Goal: Communication & Community: Answer question/provide support

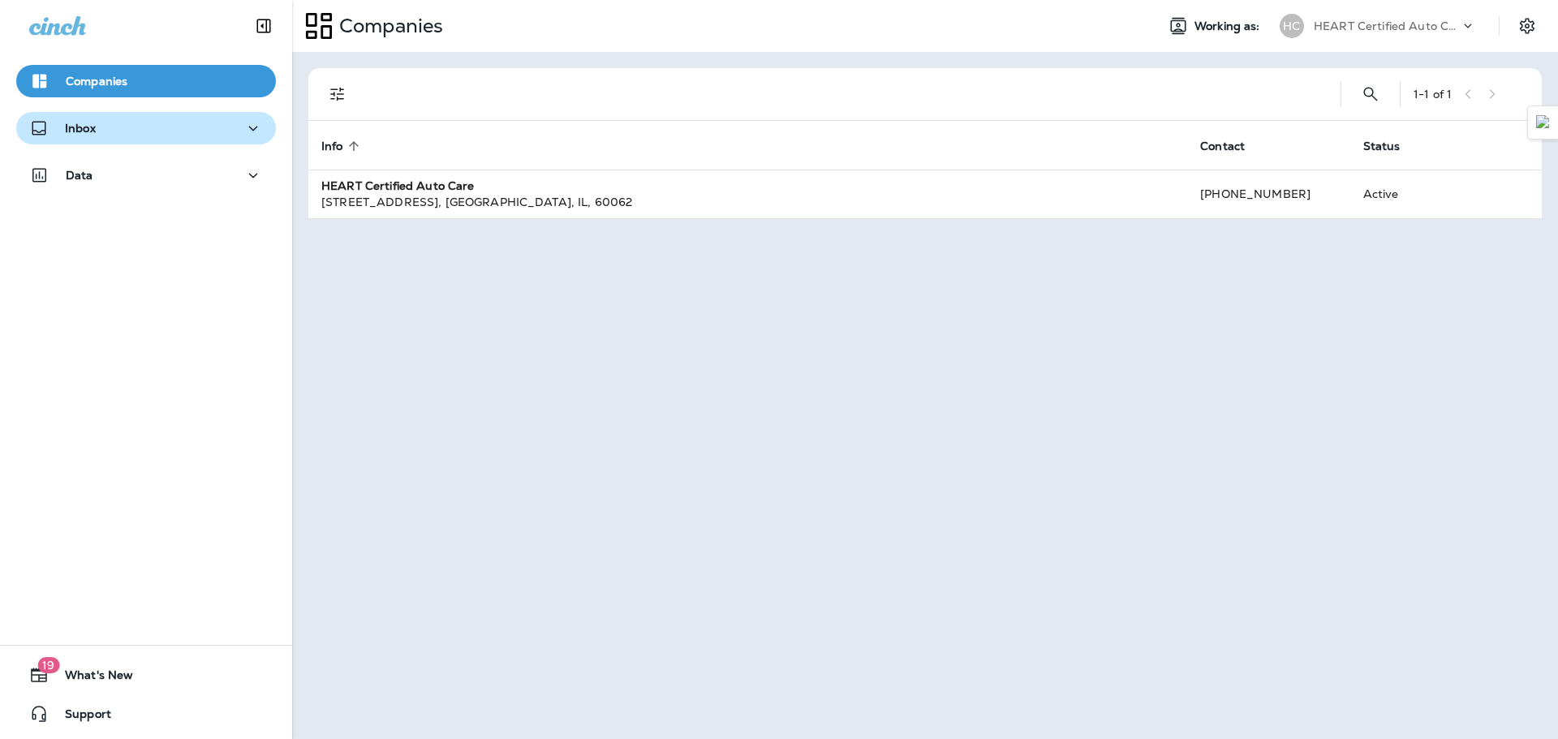
click at [207, 133] on div "Inbox" at bounding box center [146, 129] width 234 height 20
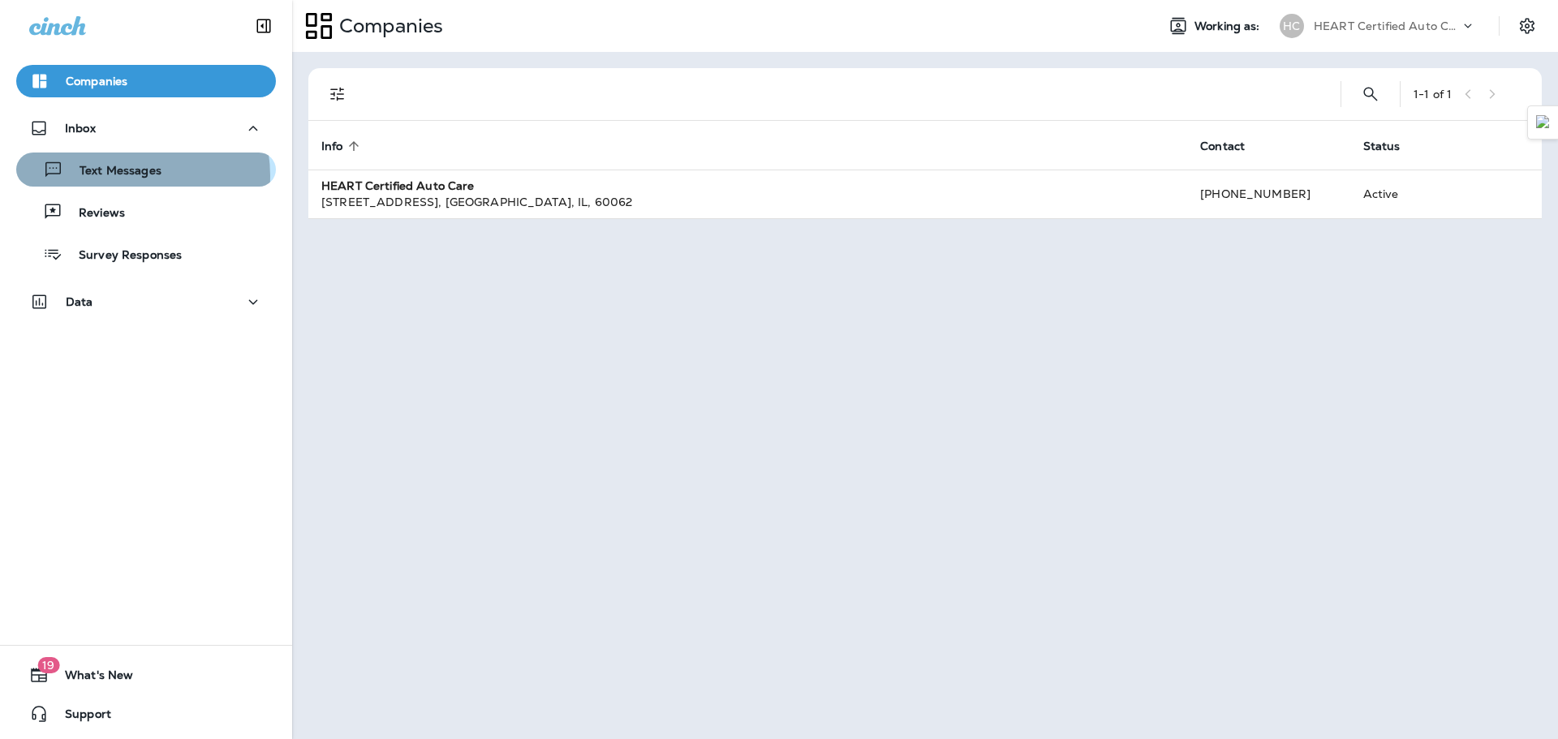
click at [116, 175] on p "Text Messages" at bounding box center [112, 171] width 98 height 15
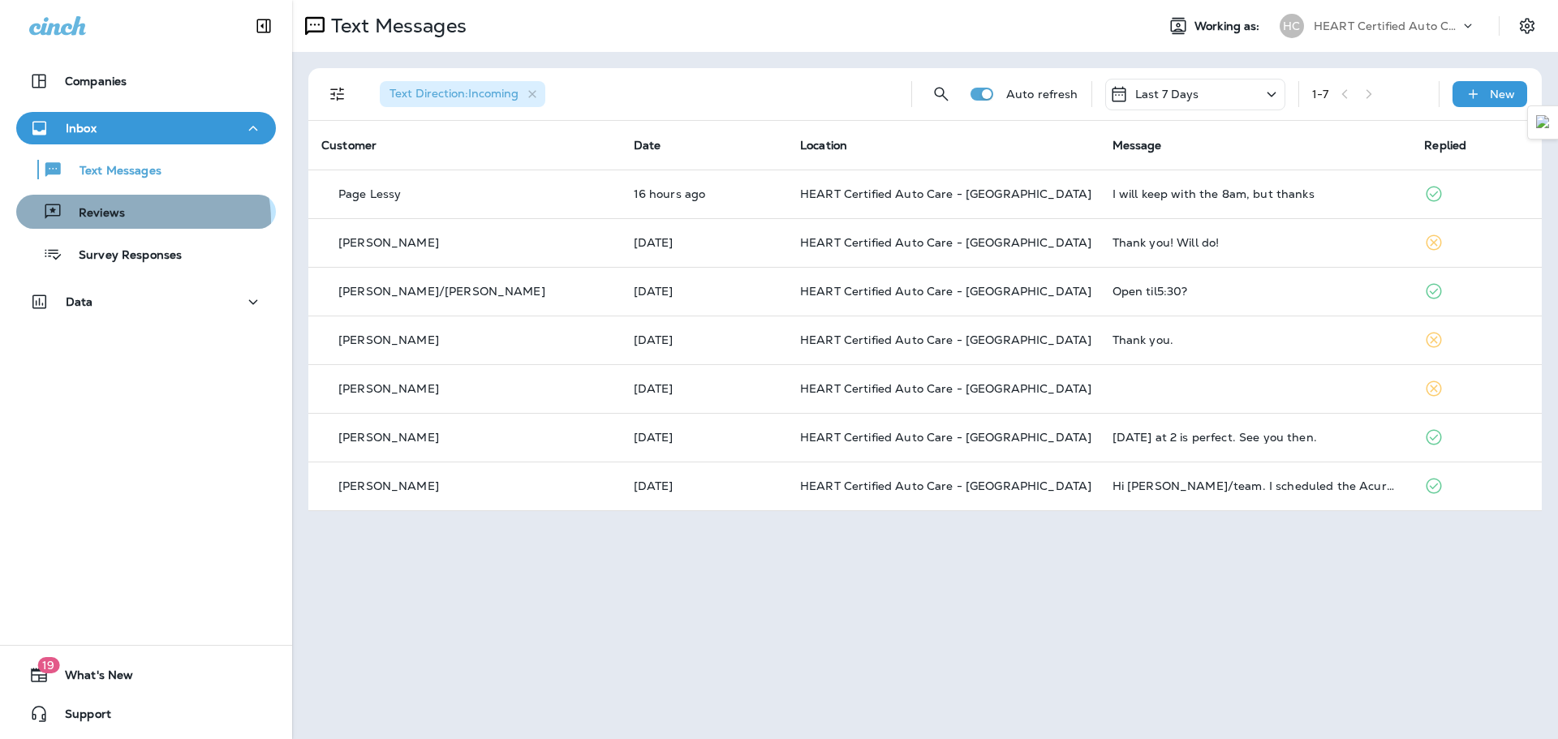
click at [136, 222] on div "Reviews" at bounding box center [146, 212] width 247 height 24
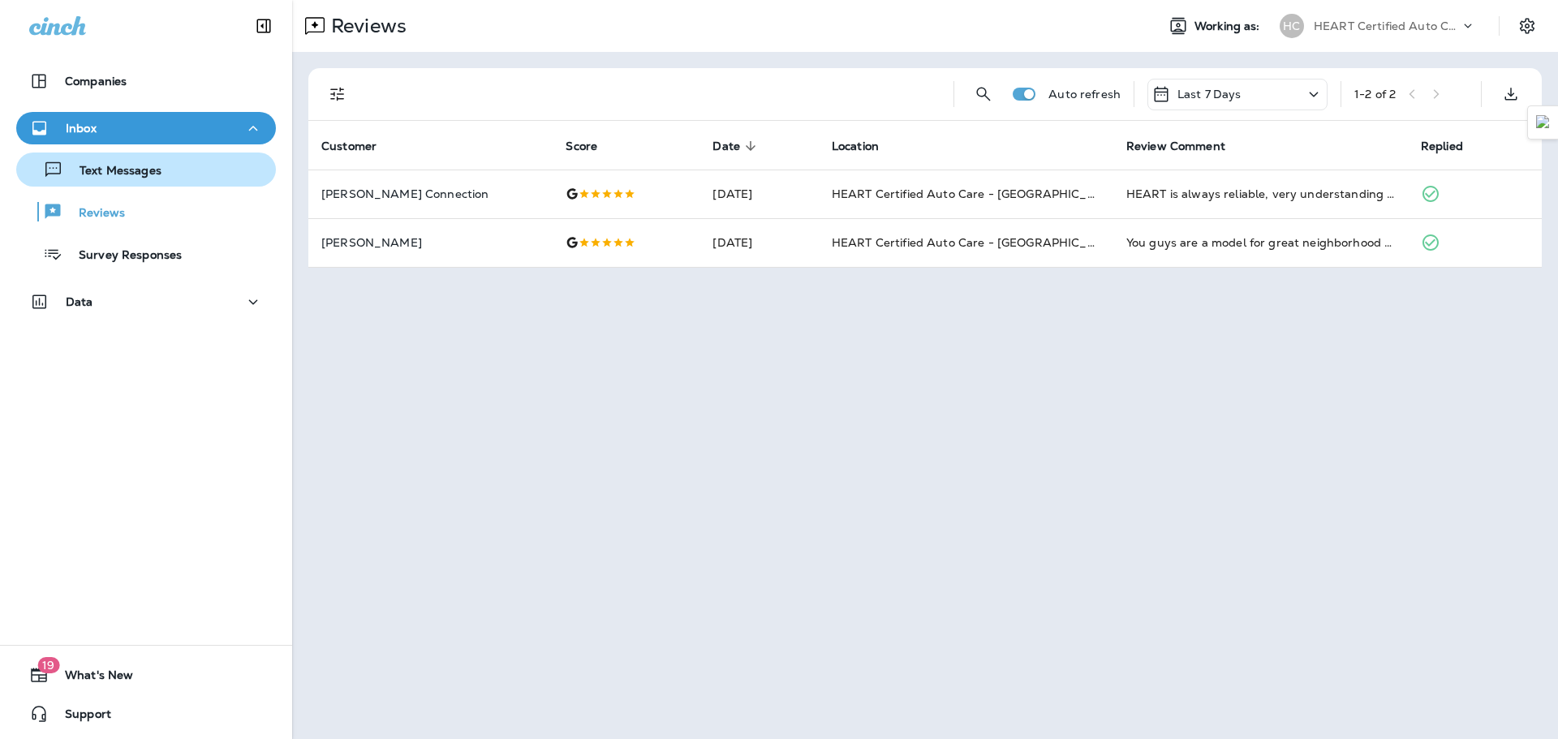
click at [132, 178] on p "Text Messages" at bounding box center [112, 171] width 98 height 15
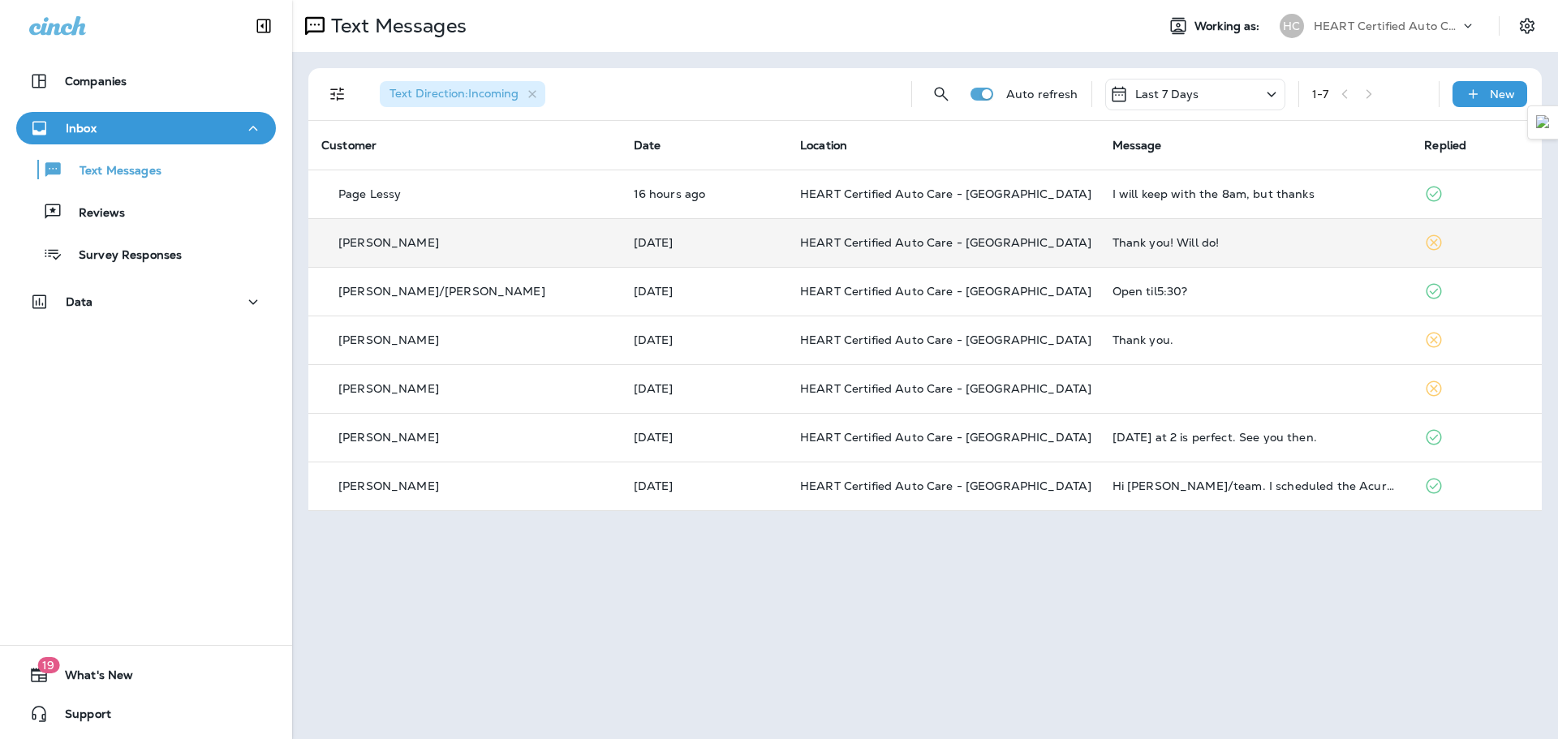
click at [1174, 256] on td "Thank you! Will do!" at bounding box center [1256, 242] width 312 height 49
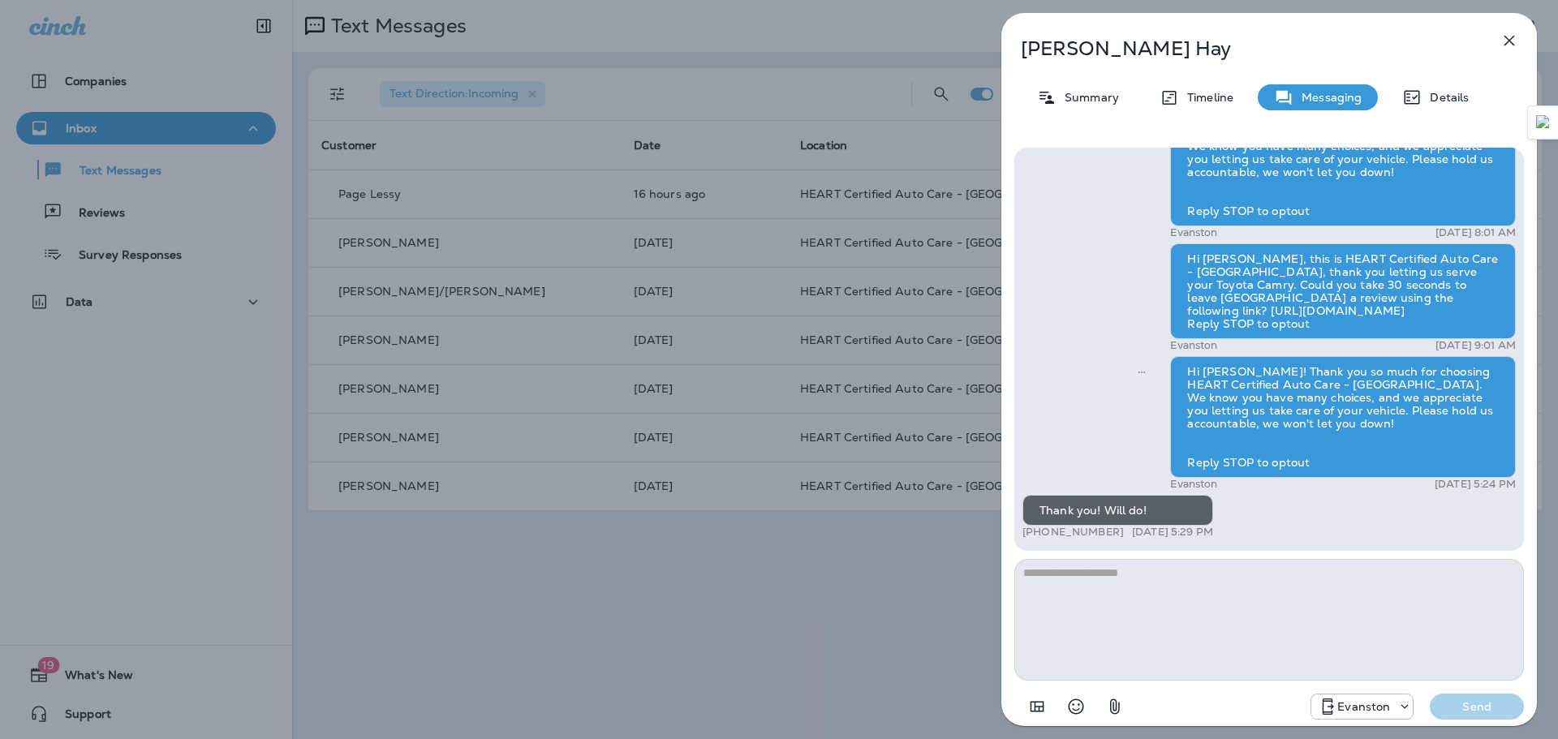
click at [1508, 40] on icon "button" at bounding box center [1510, 41] width 11 height 11
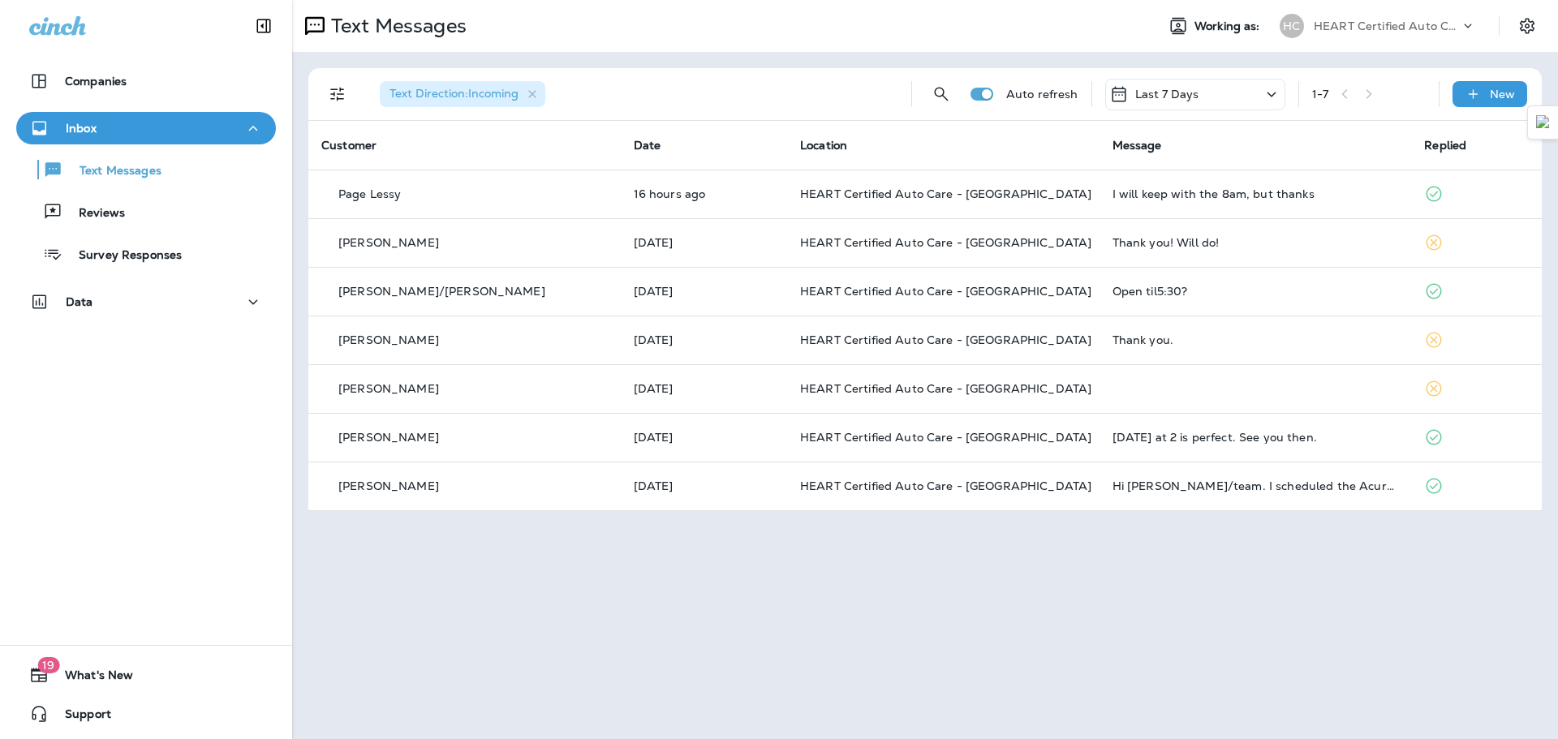
click at [66, 214] on p "Reviews" at bounding box center [93, 213] width 62 height 15
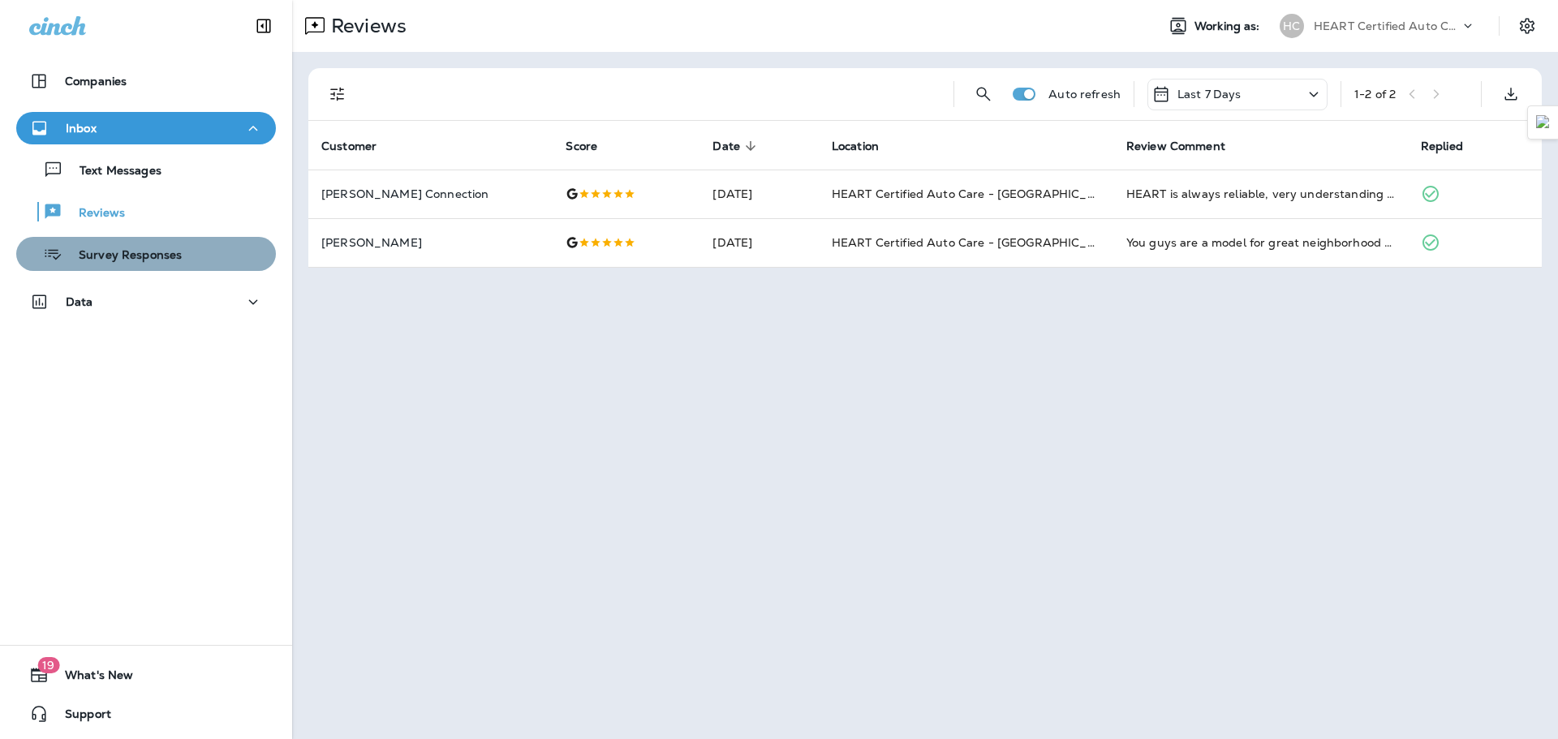
click at [162, 253] on p "Survey Responses" at bounding box center [121, 255] width 119 height 15
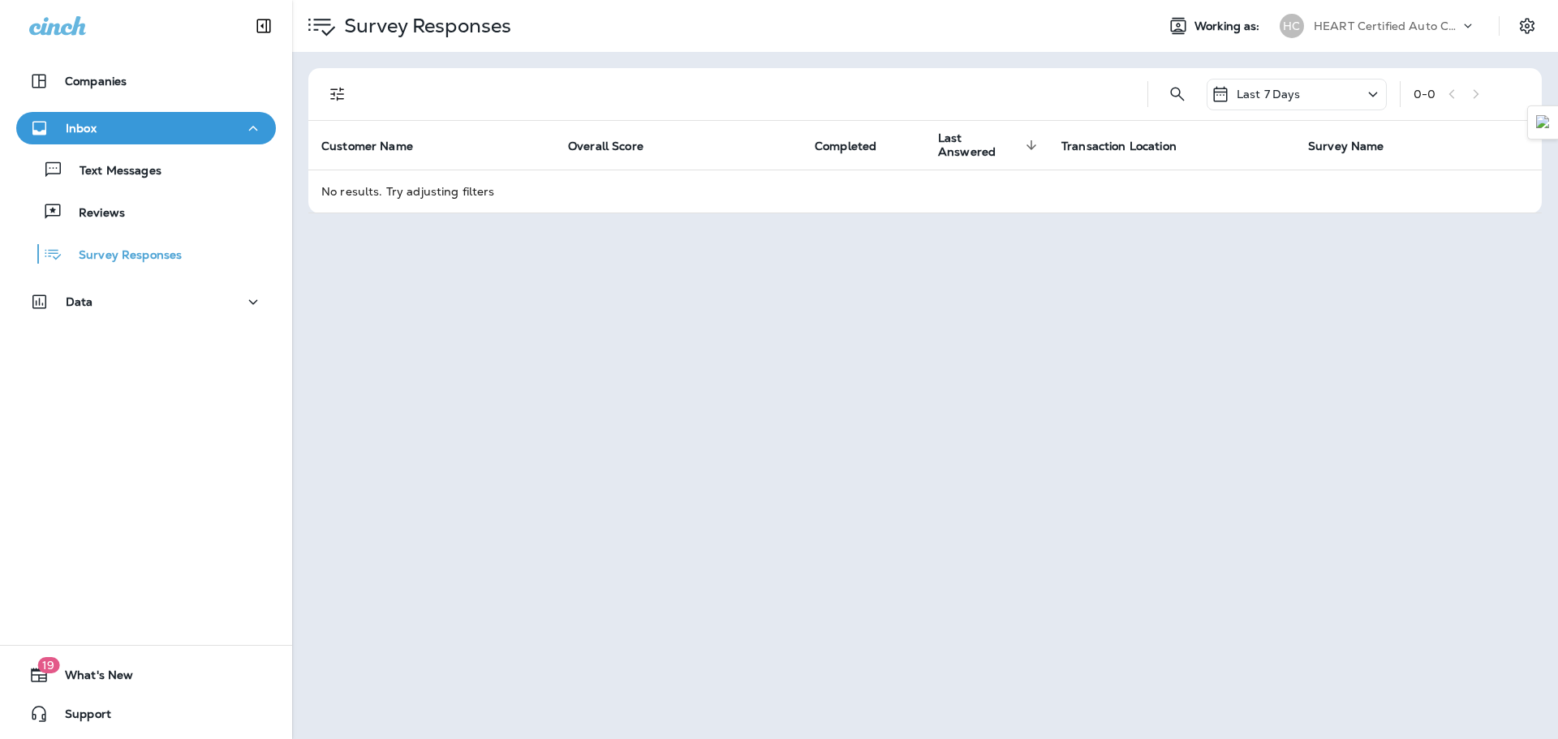
click at [172, 189] on div "Text Messages Reviews Survey Responses" at bounding box center [146, 207] width 260 height 127
click at [173, 168] on div "Text Messages" at bounding box center [146, 169] width 247 height 24
